Goal: Find specific page/section: Find specific page/section

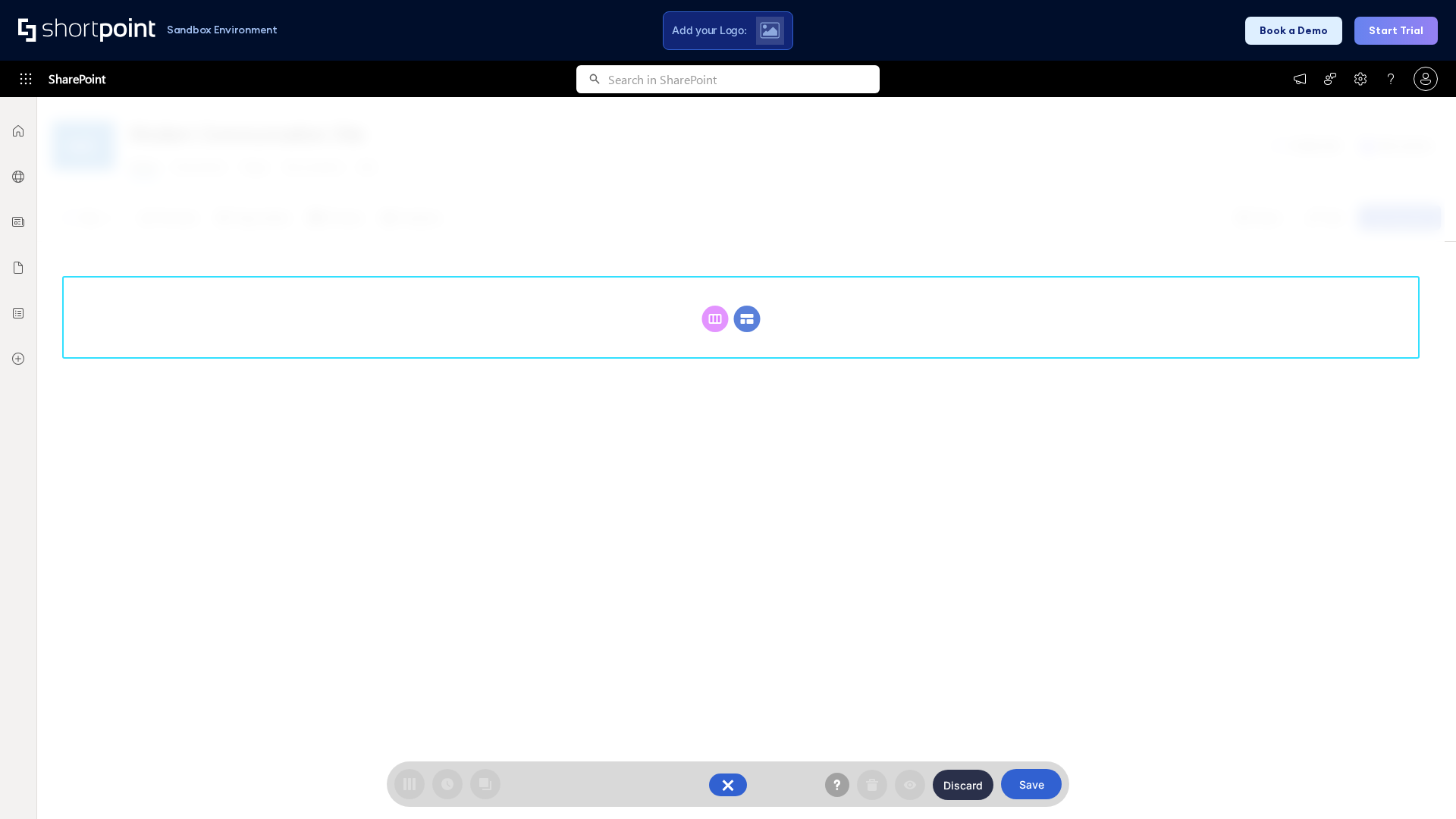
scroll to position [208, 0]
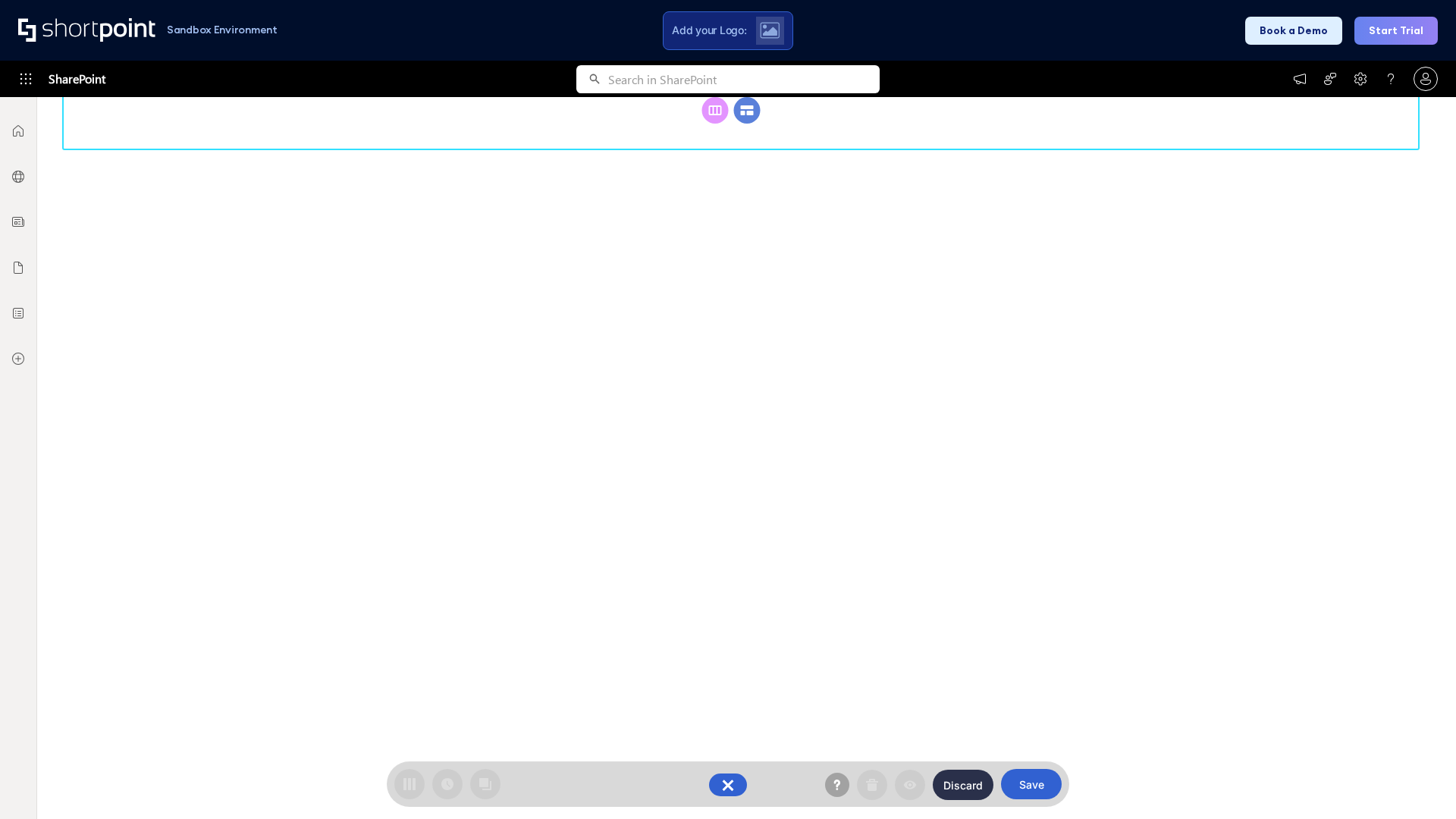
click at [747, 124] on circle at bounding box center [748, 110] width 27 height 27
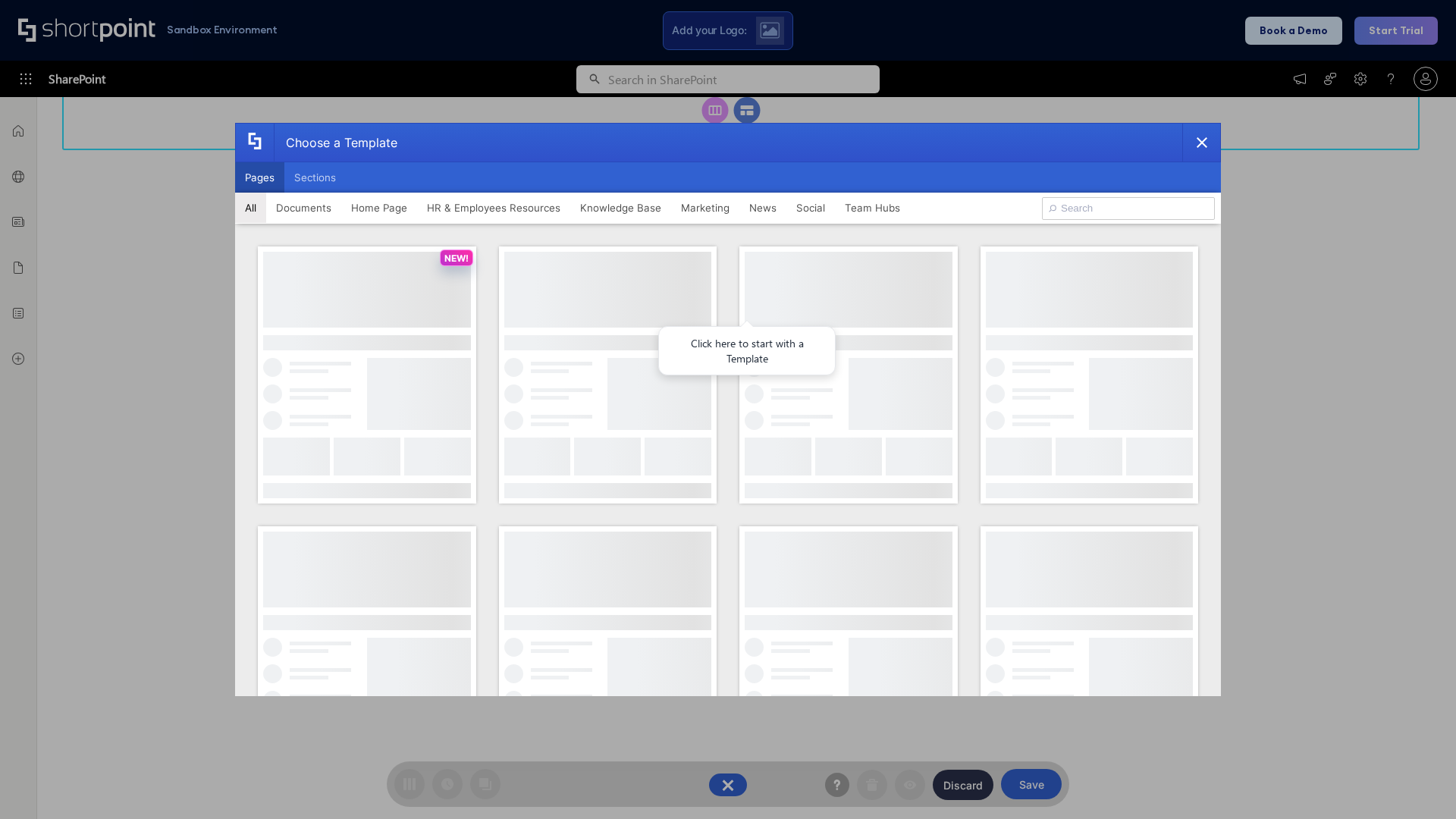
scroll to position [0, 0]
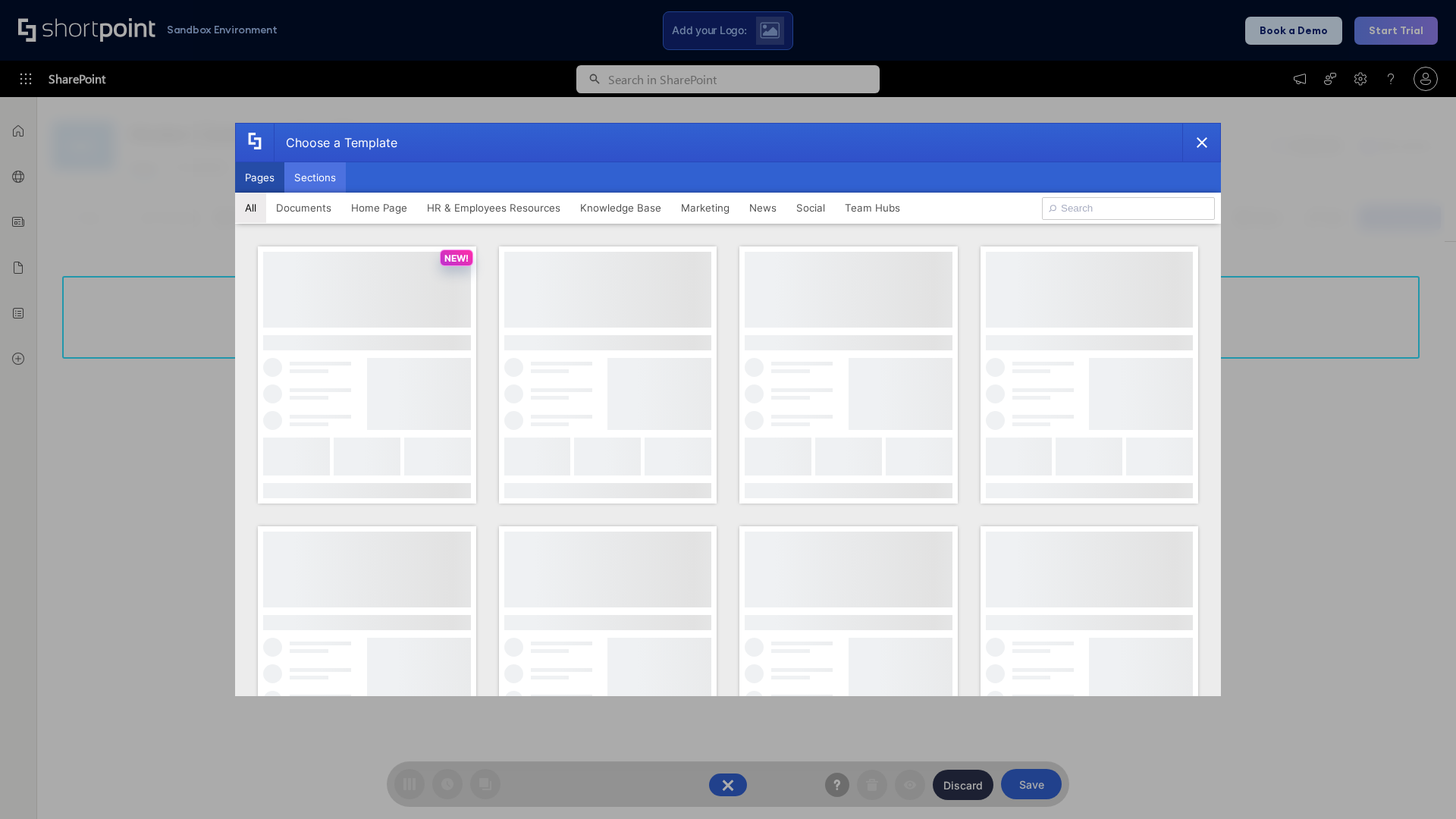
click at [315, 178] on button "Sections" at bounding box center [315, 177] width 61 height 31
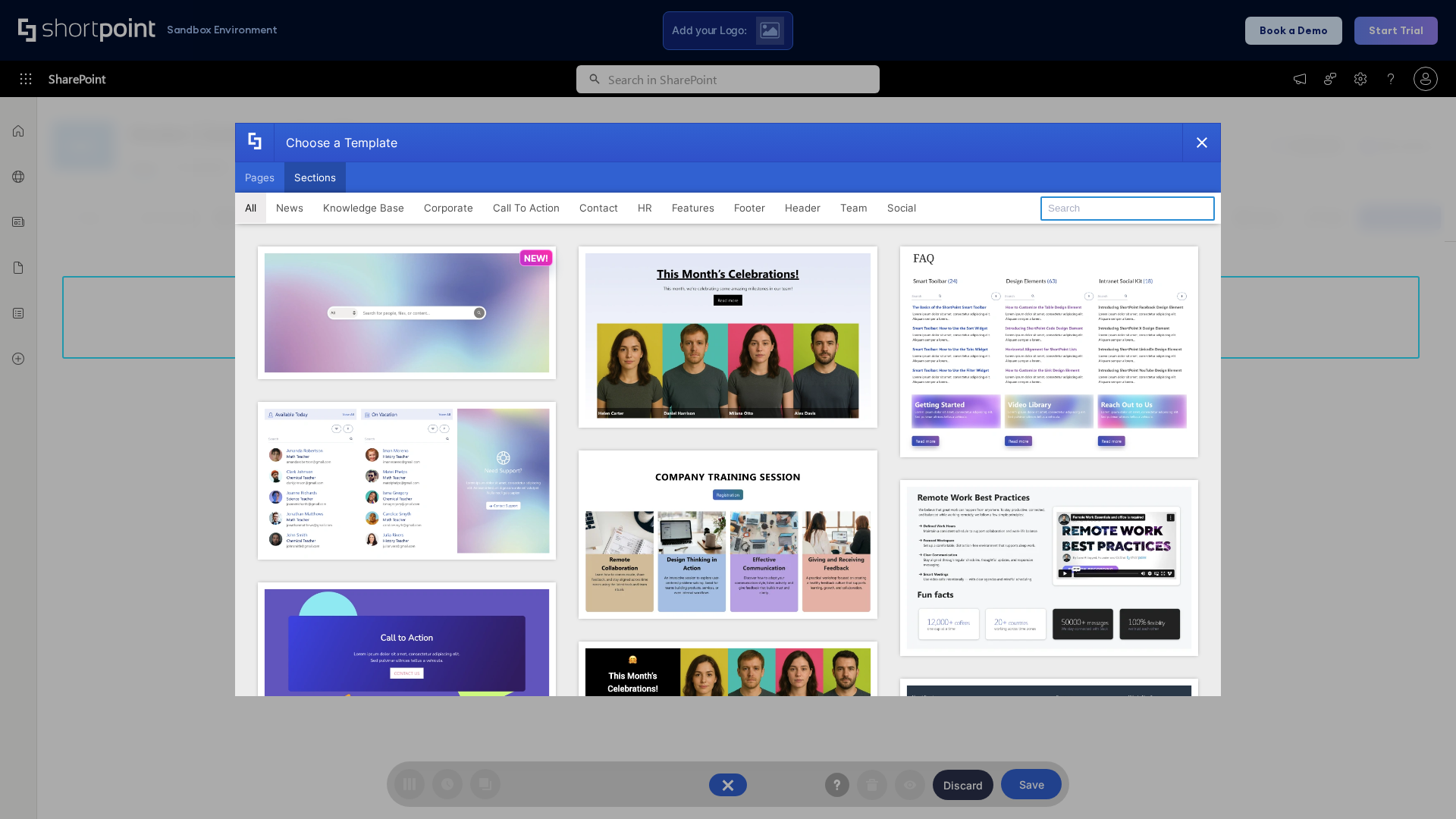
type input "Announcements"
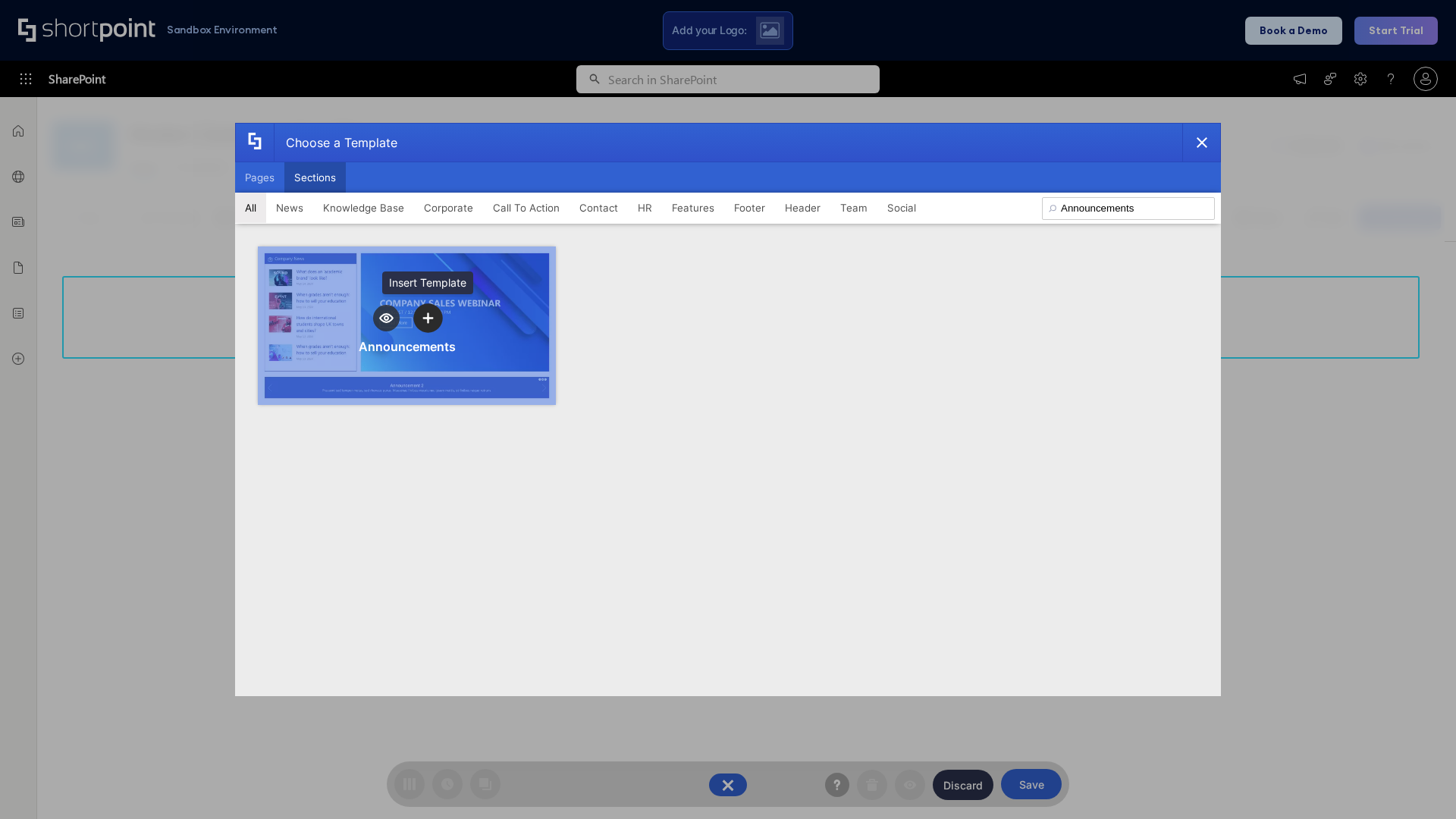
click at [427, 317] on icon "template selector" at bounding box center [427, 317] width 10 height 10
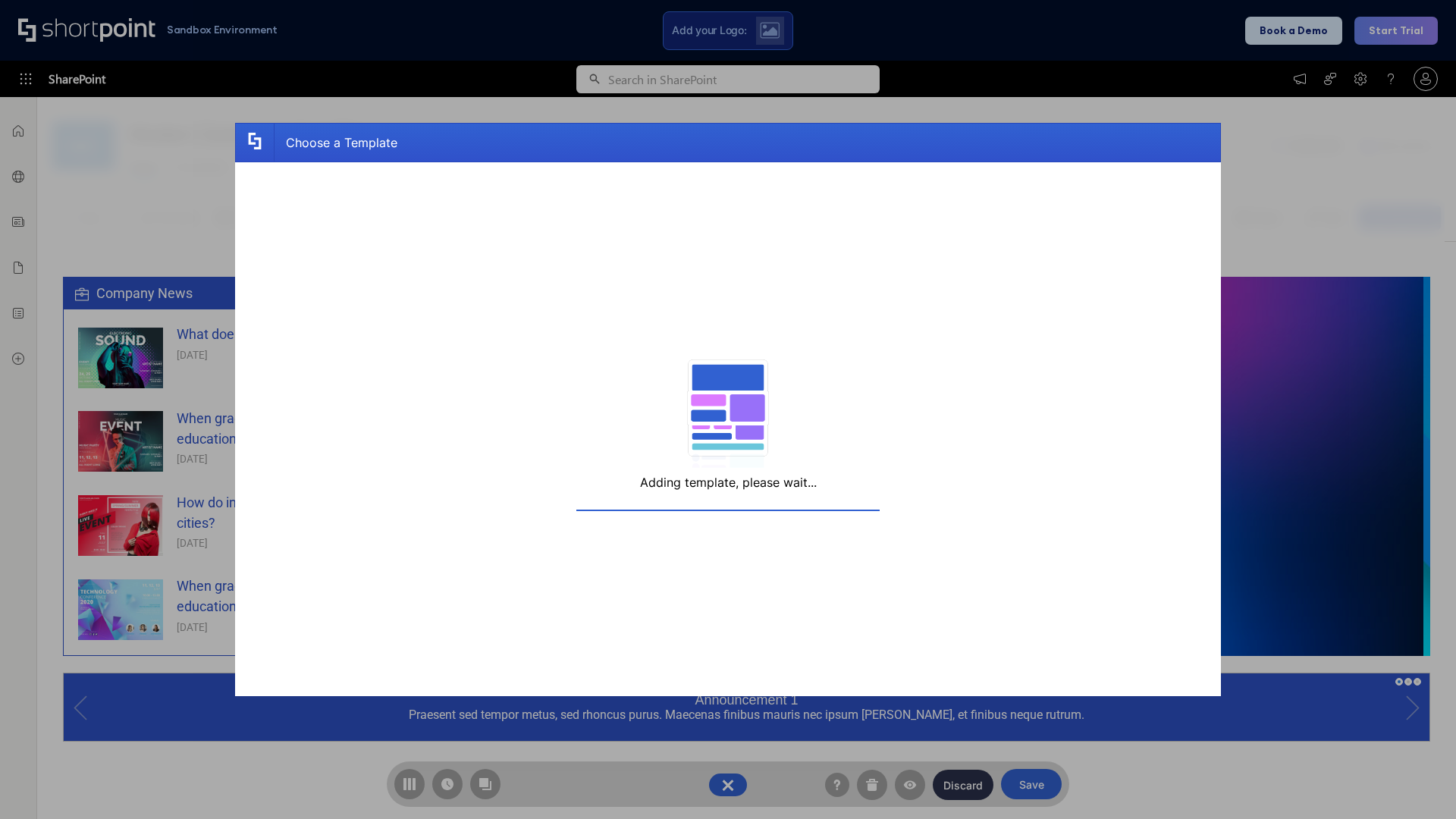
scroll to position [11, 11]
